Goal: Task Accomplishment & Management: Use online tool/utility

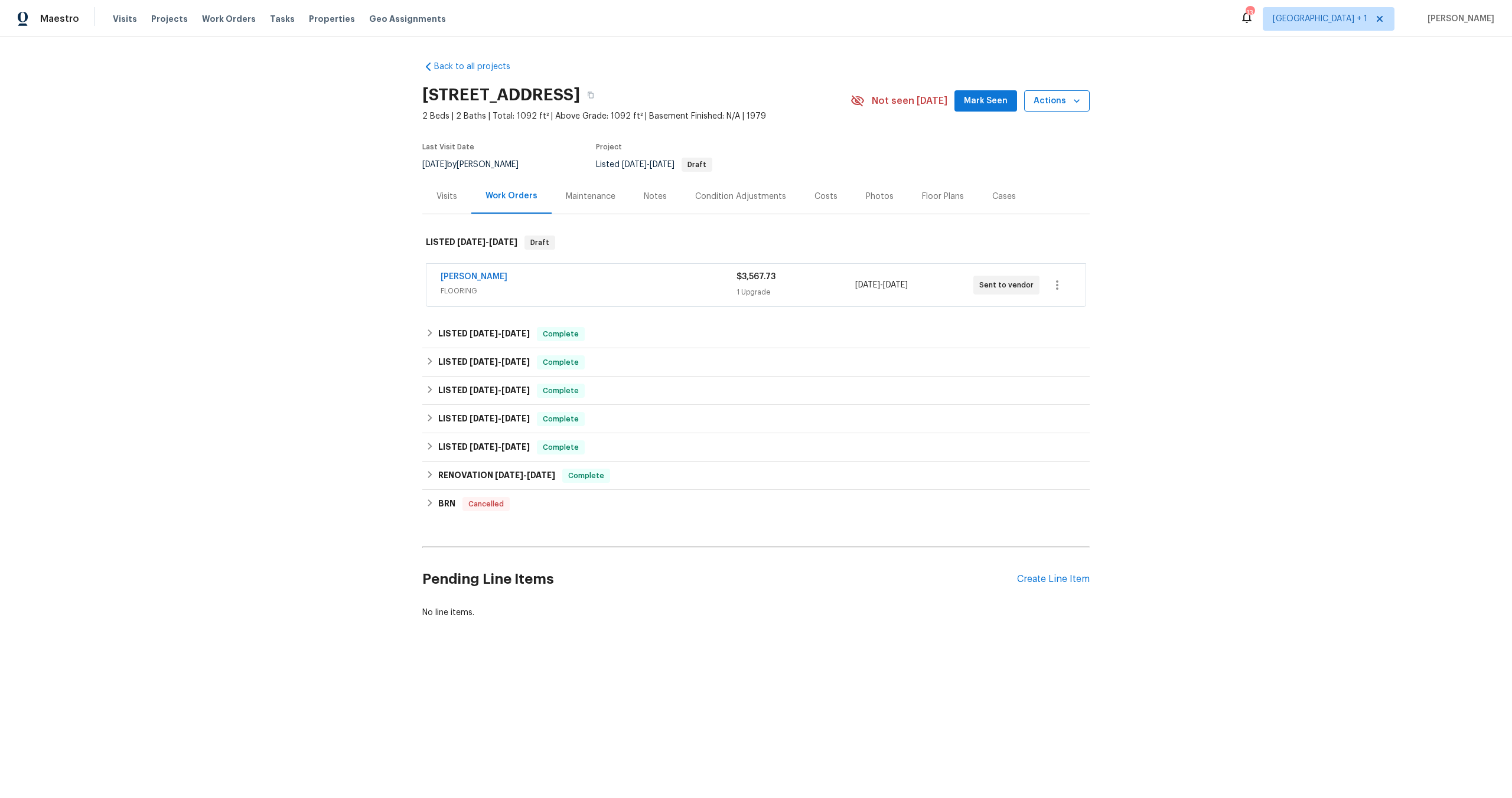
click at [1033, 102] on span "Actions" at bounding box center [1056, 101] width 47 height 15
click at [1022, 147] on p "Schedule a visit" at bounding box center [1009, 145] width 61 height 12
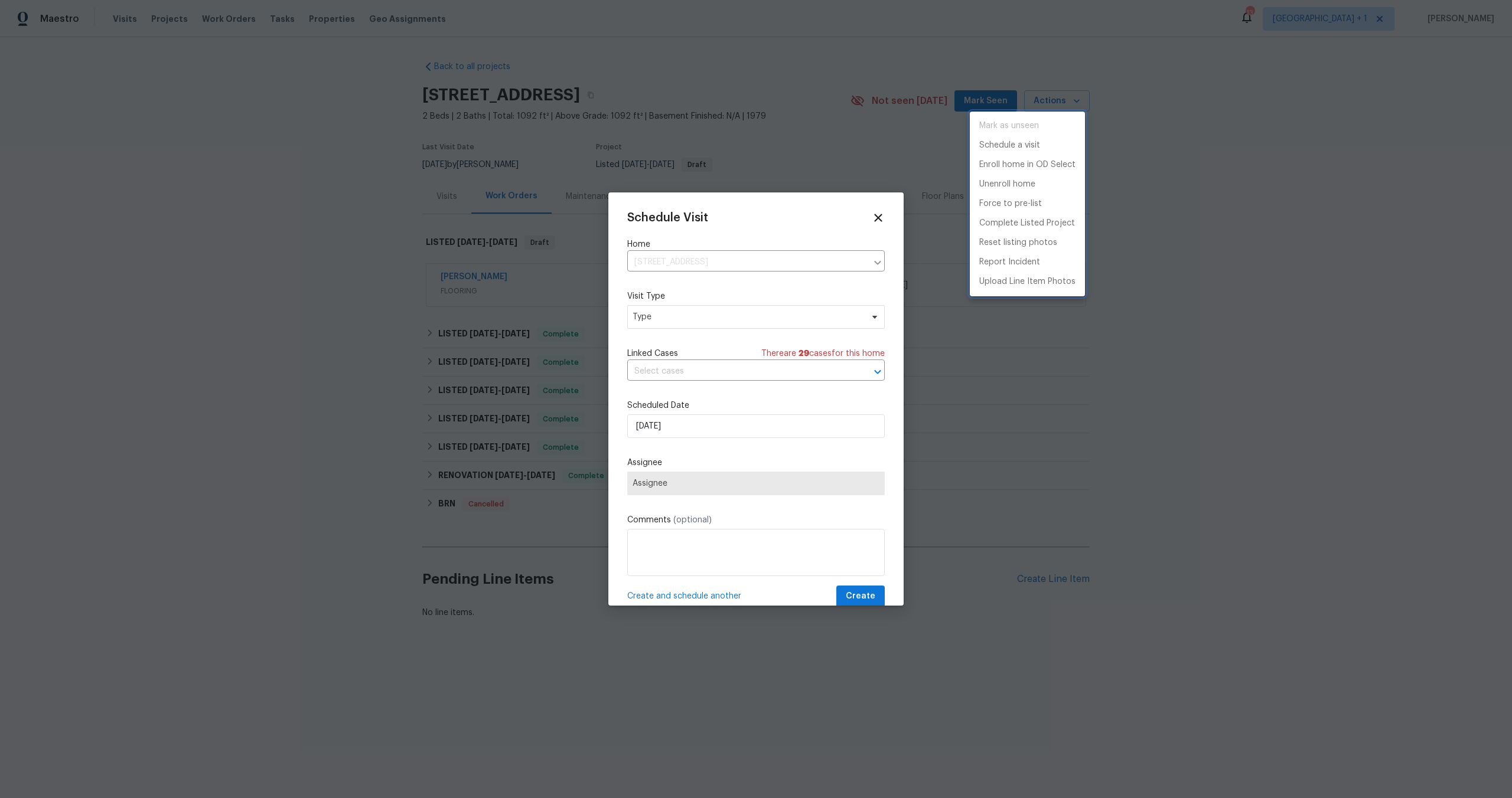
click at [708, 328] on div at bounding box center [756, 399] width 1512 height 798
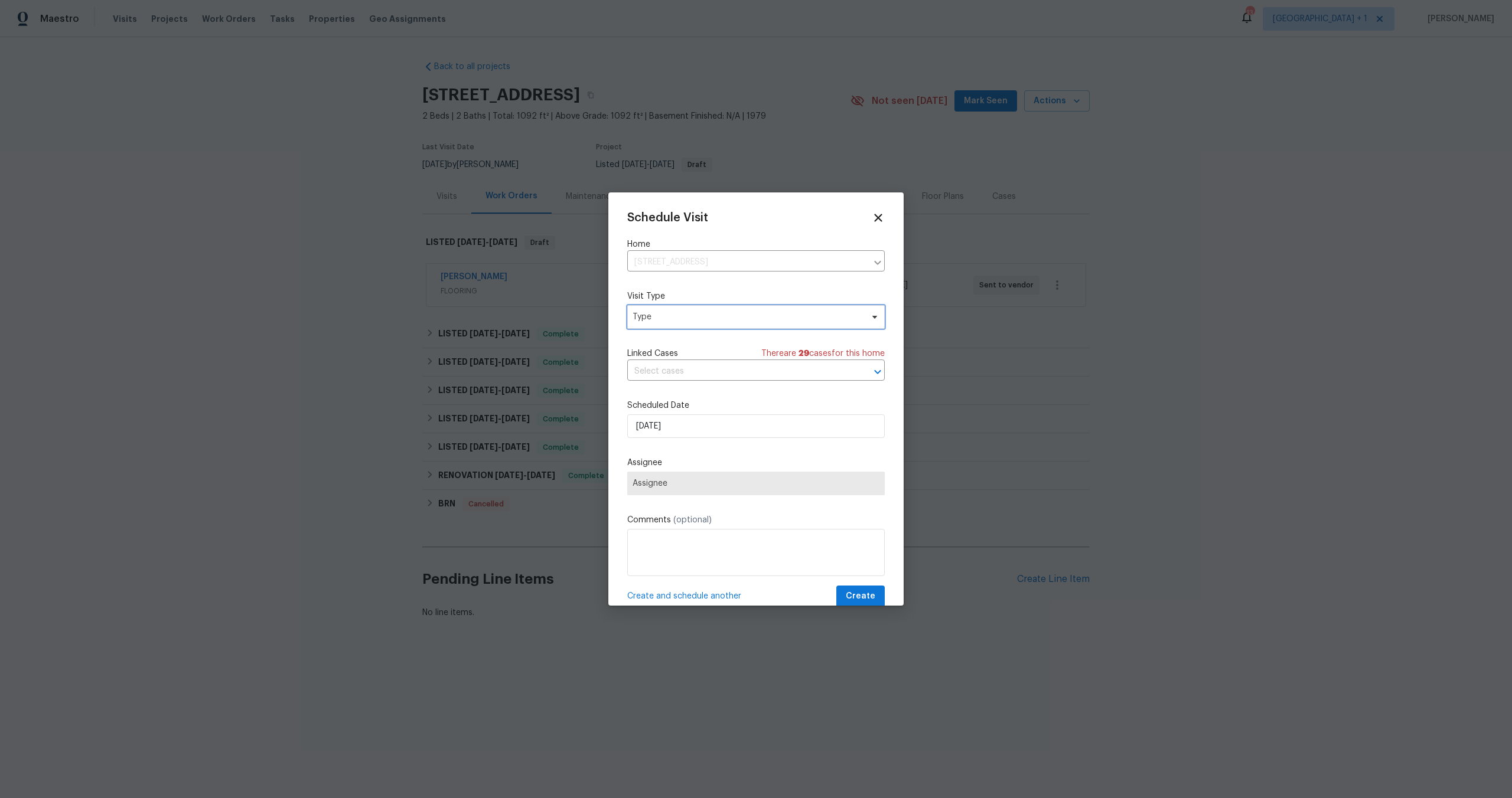
click at [706, 315] on span "Type" at bounding box center [747, 317] width 230 height 12
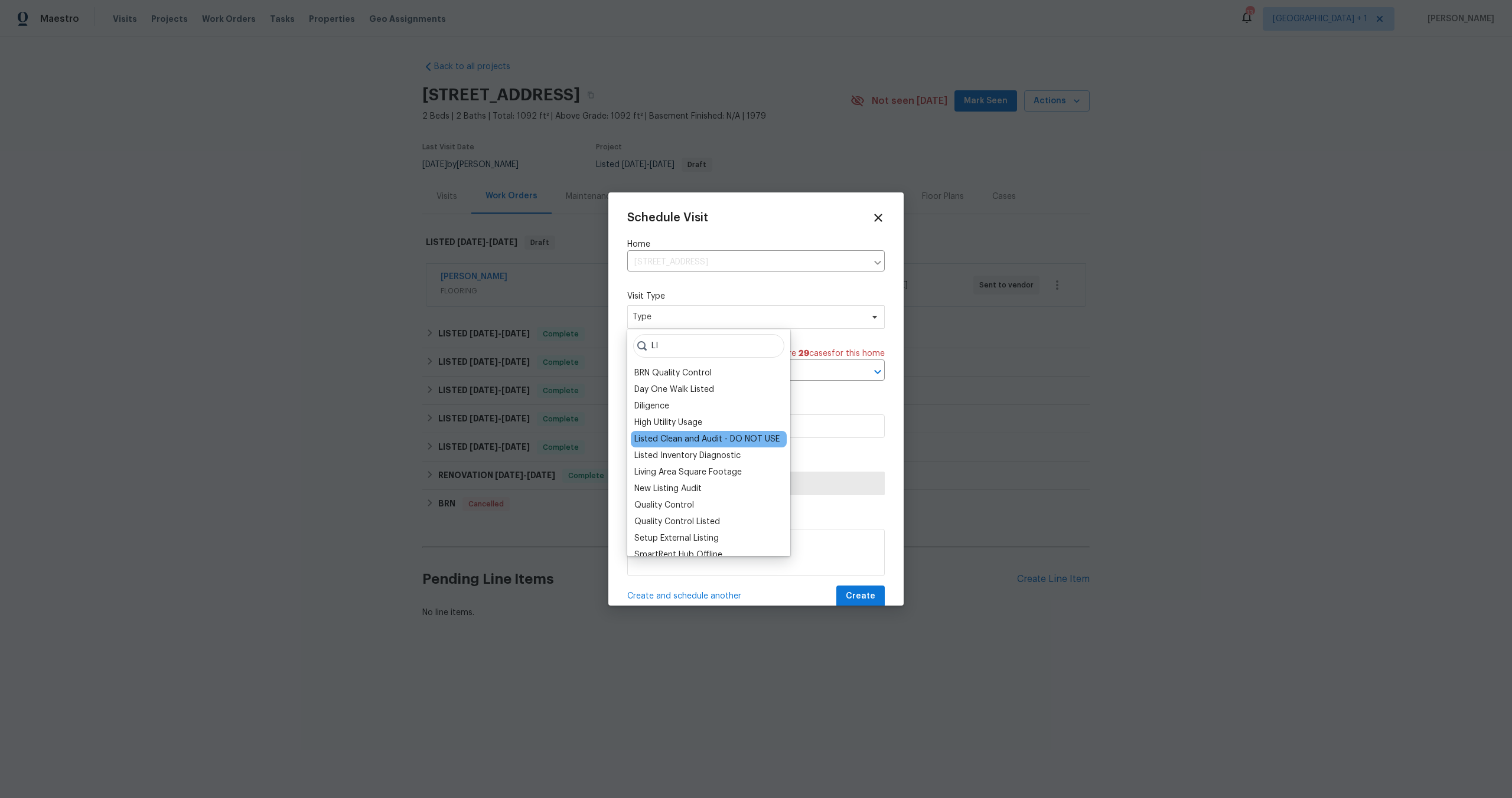
type input "L"
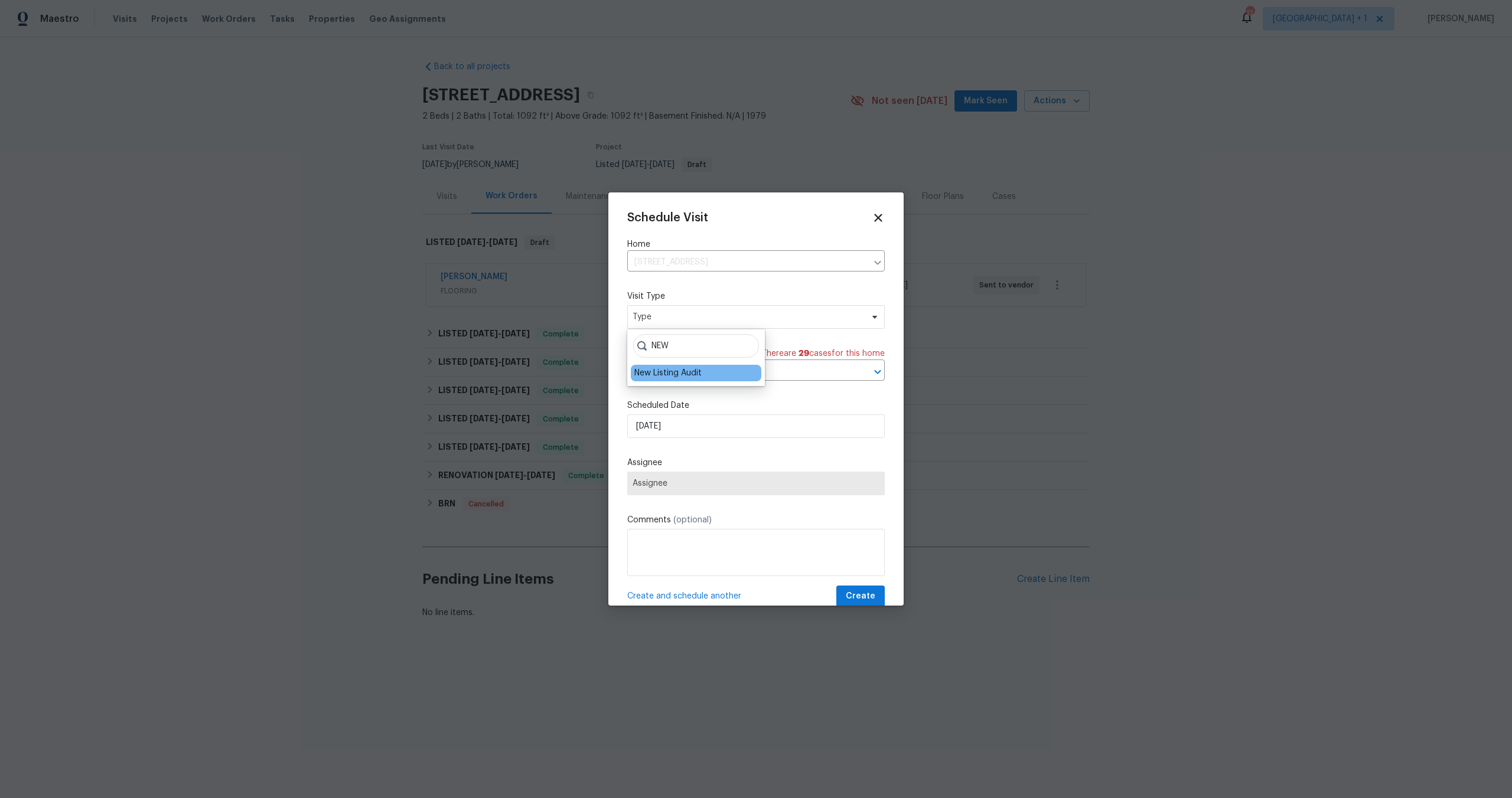
type input "NEW"
click at [676, 367] on div "New Listing Audit" at bounding box center [668, 373] width 67 height 12
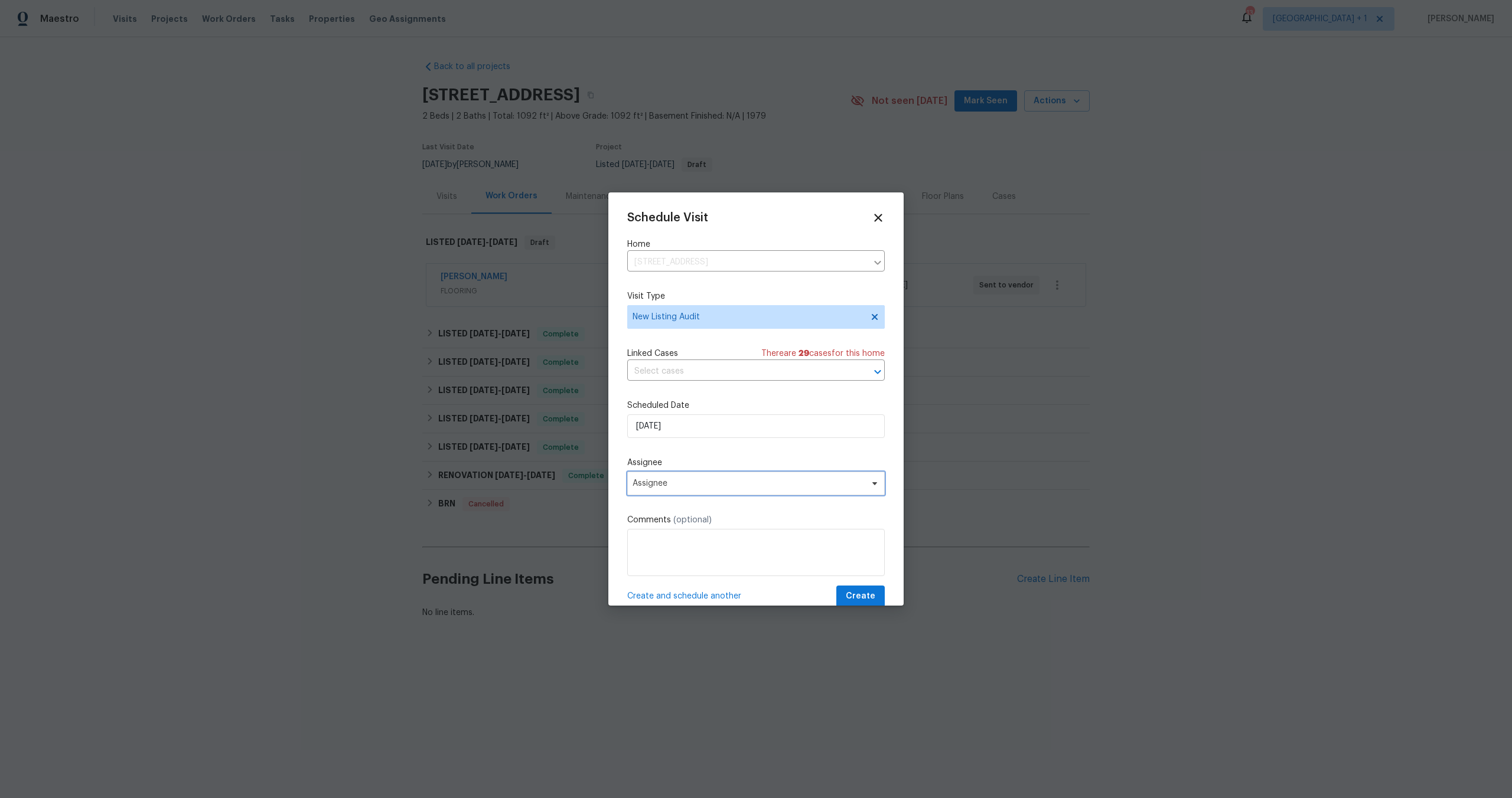
click at [756, 486] on span "Assignee" at bounding box center [749, 484] width 232 height 9
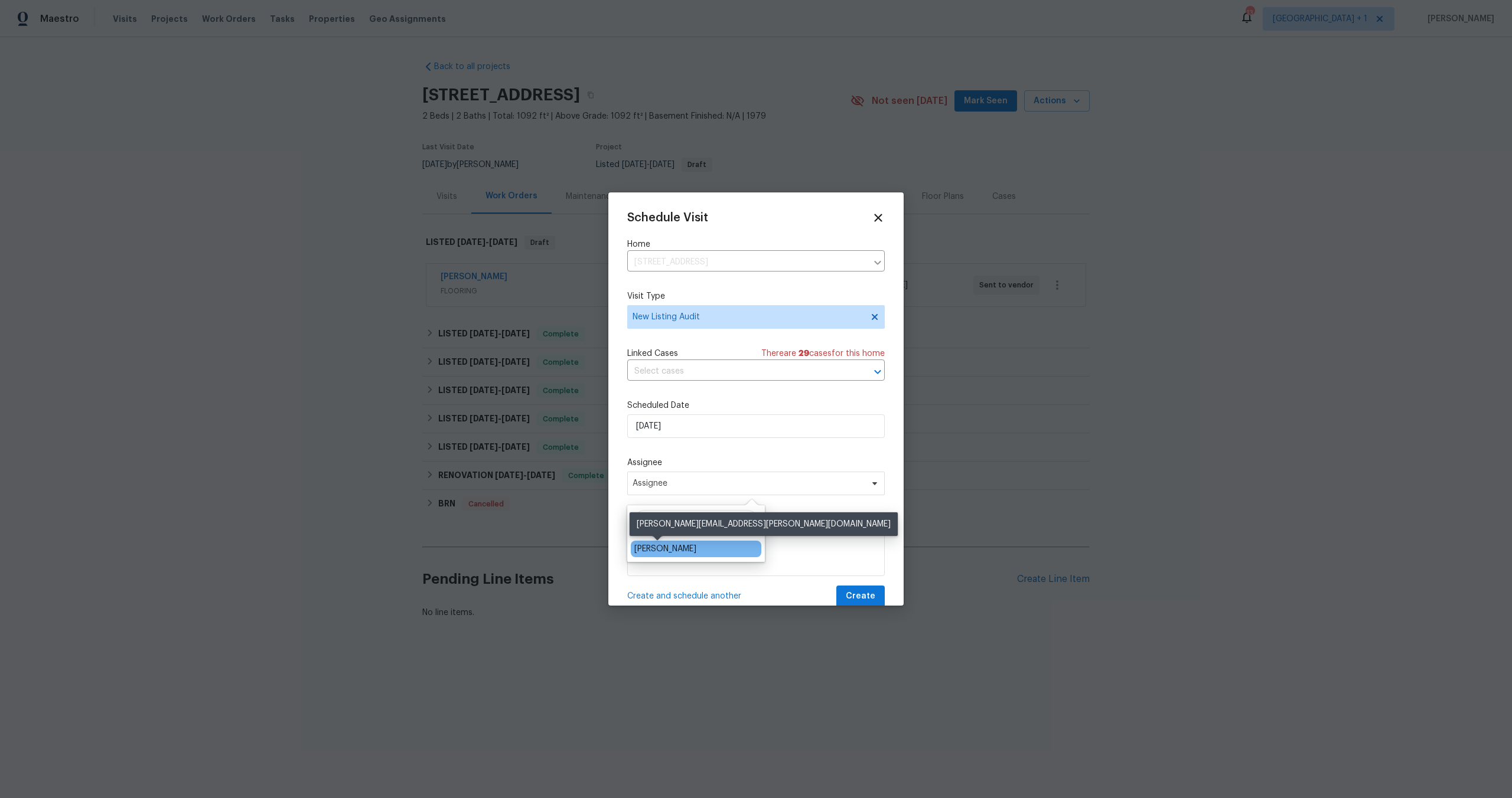
type input "[PERSON_NAME]"
click at [662, 545] on div "[PERSON_NAME]" at bounding box center [665, 549] width 62 height 12
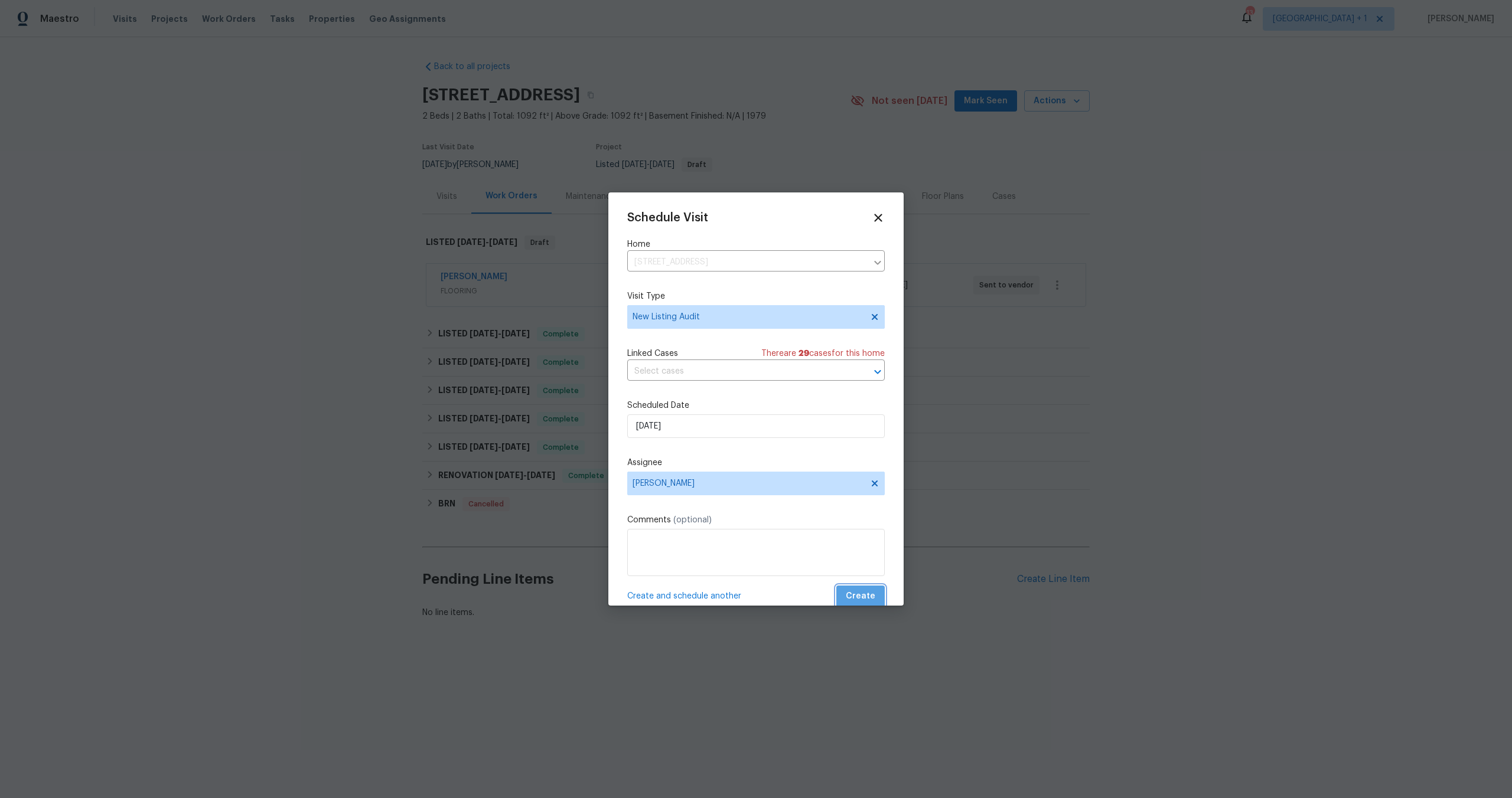
click at [869, 596] on button "Create" at bounding box center [860, 597] width 48 height 22
